Goal: Task Accomplishment & Management: Manage account settings

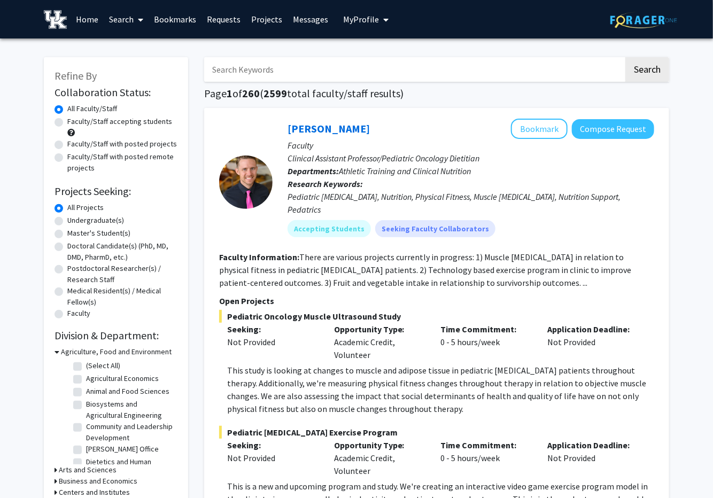
click at [383, 18] on icon "My profile dropdown to access profile and logout" at bounding box center [385, 20] width 5 height 9
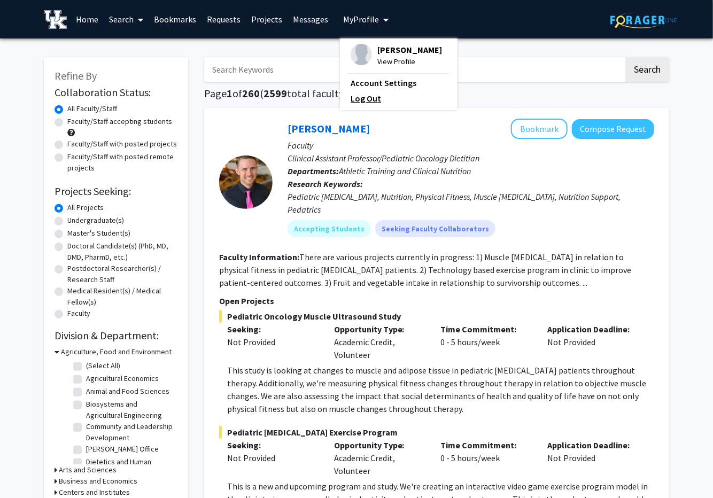
click at [367, 99] on link "Log Out" at bounding box center [399, 98] width 96 height 13
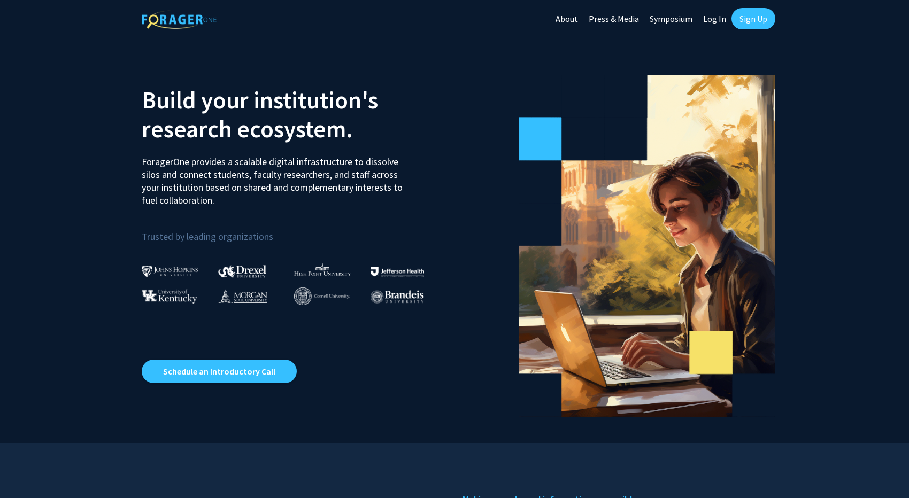
click at [713, 25] on link "Log In" at bounding box center [715, 18] width 34 height 37
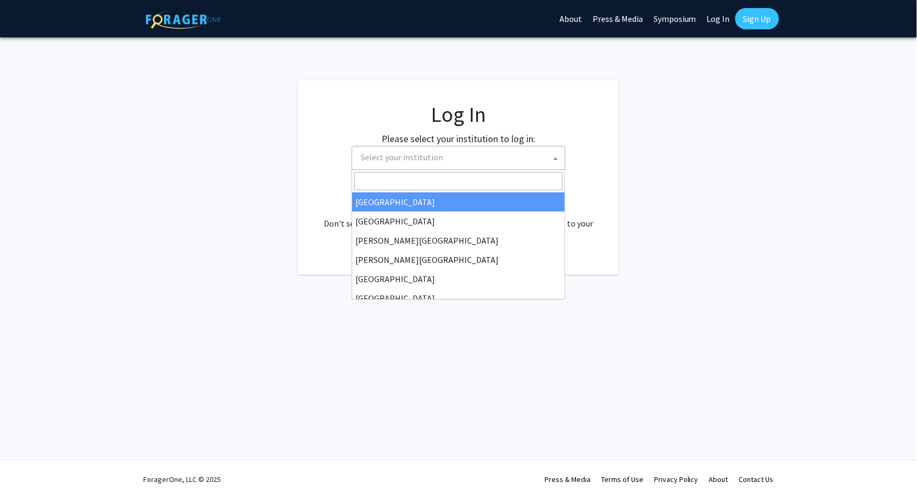
click at [554, 152] on span at bounding box center [556, 158] width 11 height 24
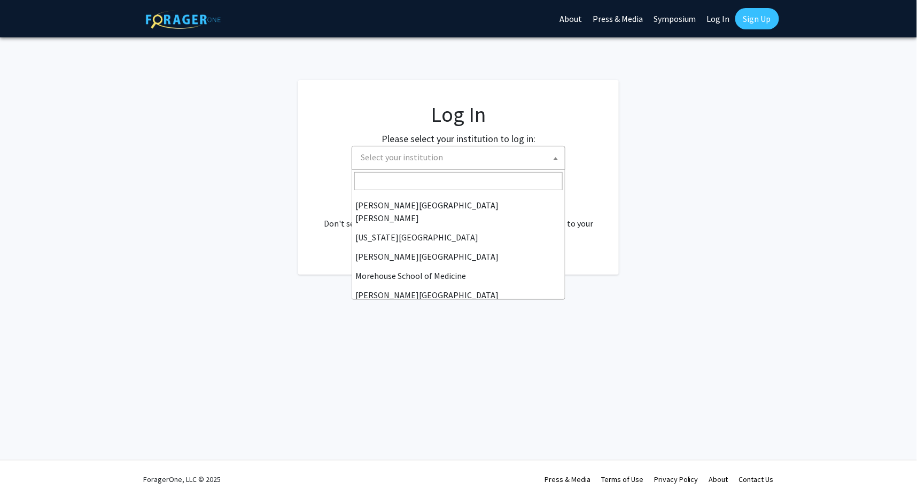
scroll to position [374, 0]
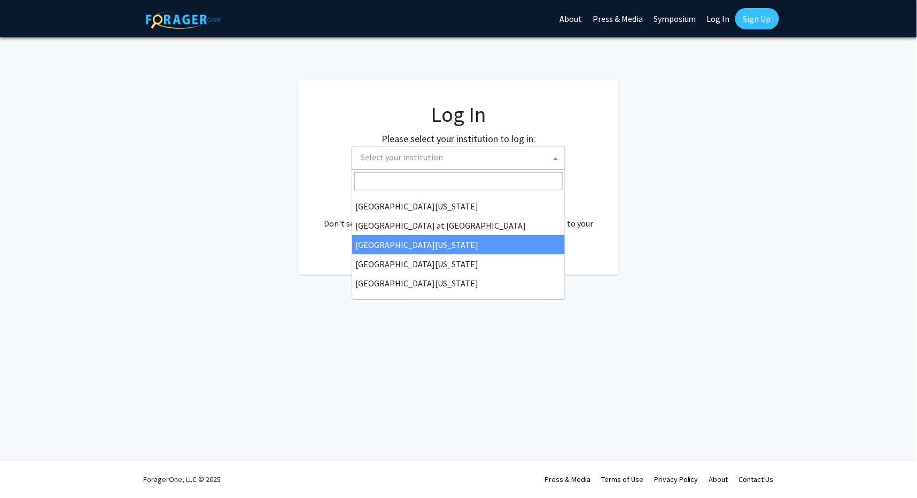
select select "13"
